Goal: Information Seeking & Learning: Check status

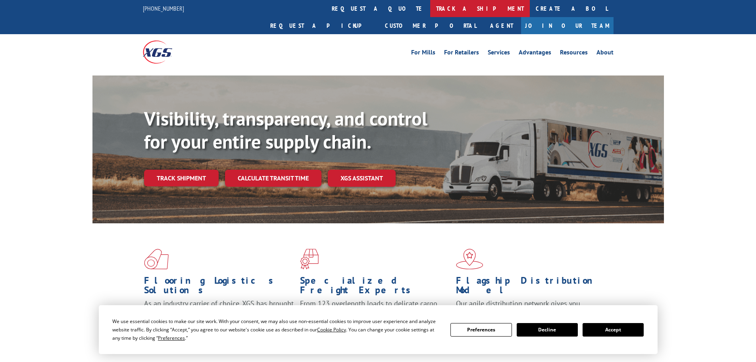
click at [430, 12] on link "track a shipment" at bounding box center [480, 8] width 100 height 17
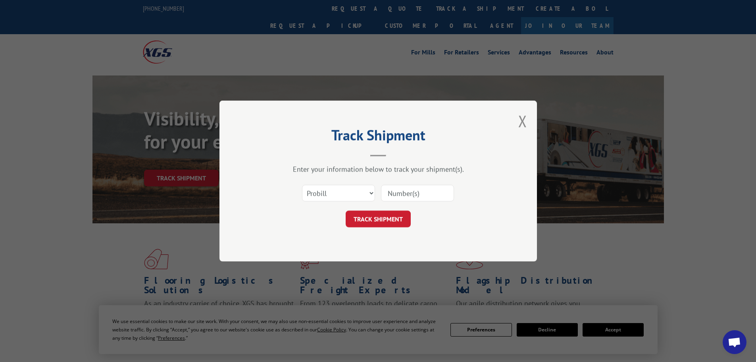
click at [422, 193] on input at bounding box center [417, 193] width 73 height 17
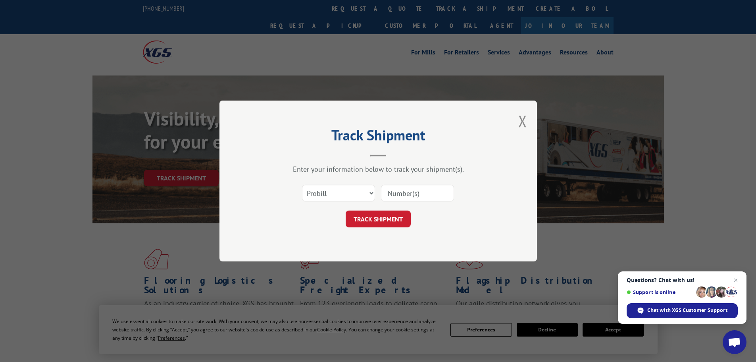
paste input "17517267"
type input "17517267"
click at [397, 217] on button "TRACK SHIPMENT" at bounding box center [378, 218] width 65 height 17
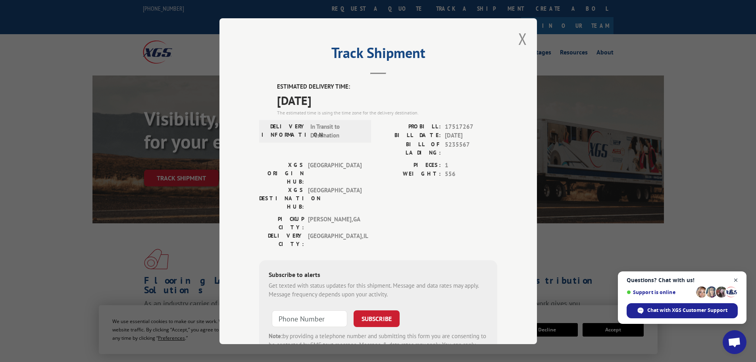
click at [734, 278] on span "Close chat" at bounding box center [736, 280] width 10 height 10
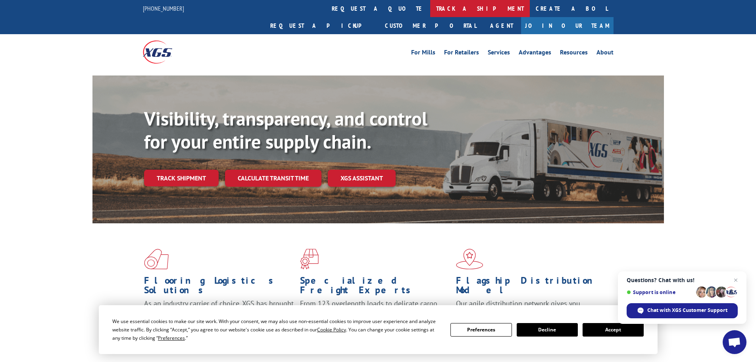
click at [430, 11] on link "track a shipment" at bounding box center [480, 8] width 100 height 17
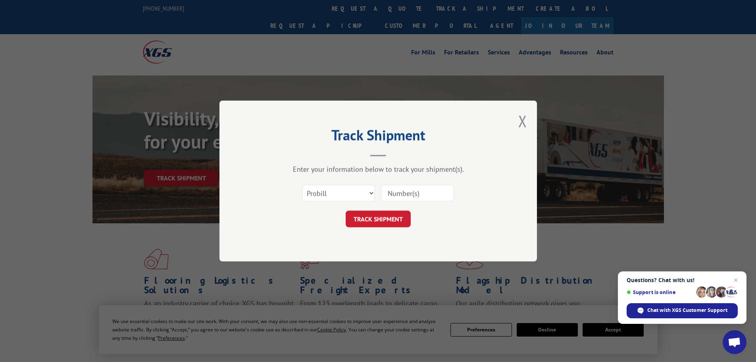
click at [413, 194] on input at bounding box center [417, 193] width 73 height 17
paste input "17517296"
type input "17517296"
click at [388, 221] on button "TRACK SHIPMENT" at bounding box center [378, 218] width 65 height 17
